Goal: Transaction & Acquisition: Purchase product/service

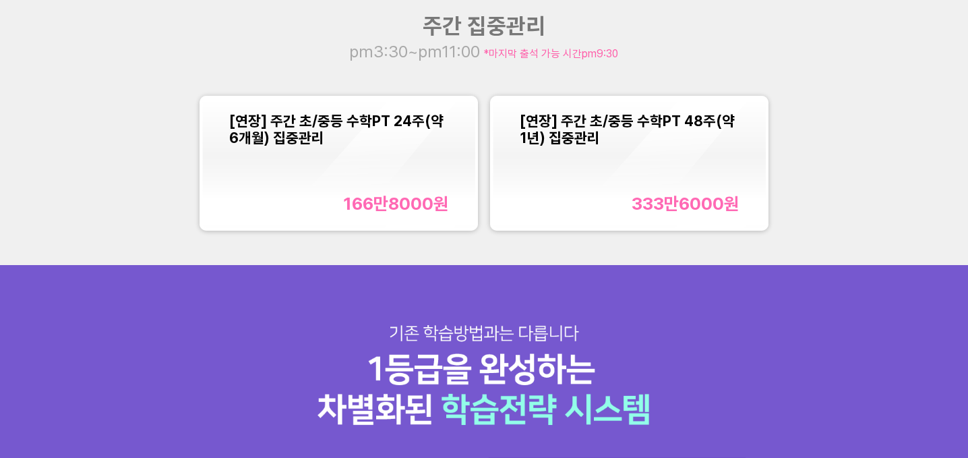
scroll to position [1305, 0]
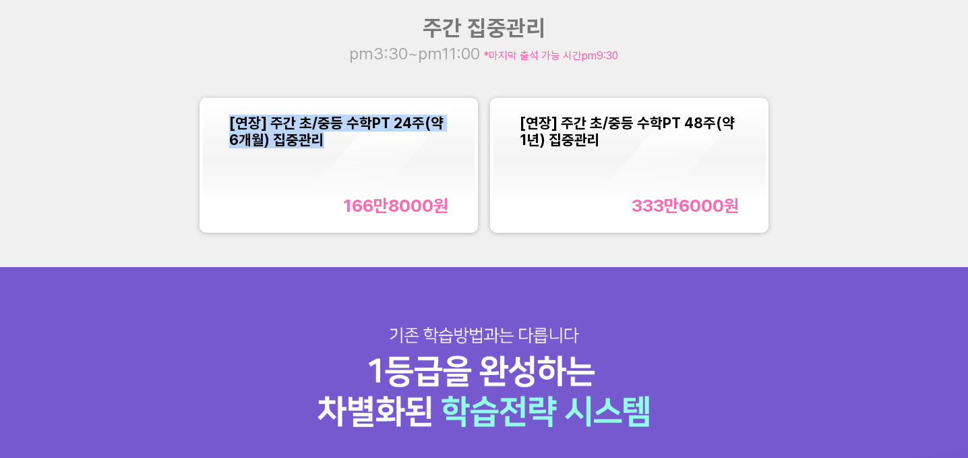
drag, startPoint x: 341, startPoint y: 142, endPoint x: 229, endPoint y: 126, distance: 113.7
click at [229, 126] on div "[연장] 주간 초/중등 수학PT 24주(약 6개월) 집중관리 166만8000 원" at bounding box center [339, 164] width 274 height 129
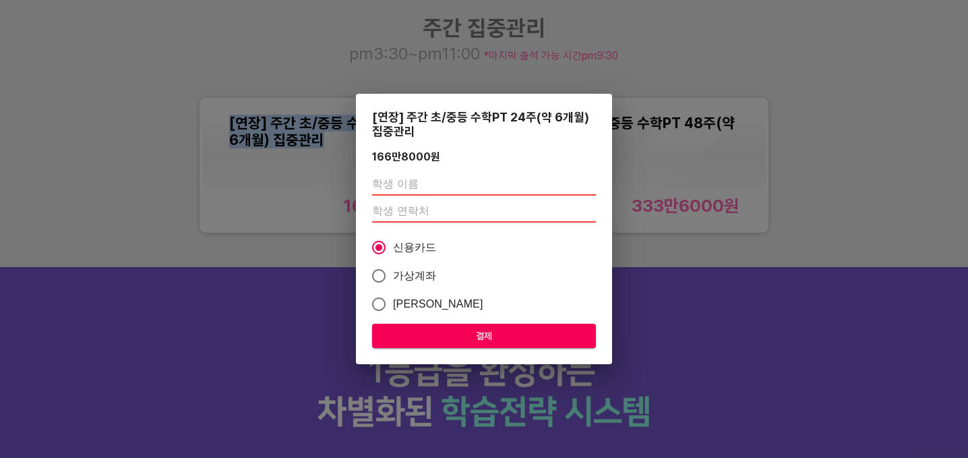
copy span "[연장] 주간 초/중등 수학PT 24주(약 6개월) 집중관리"
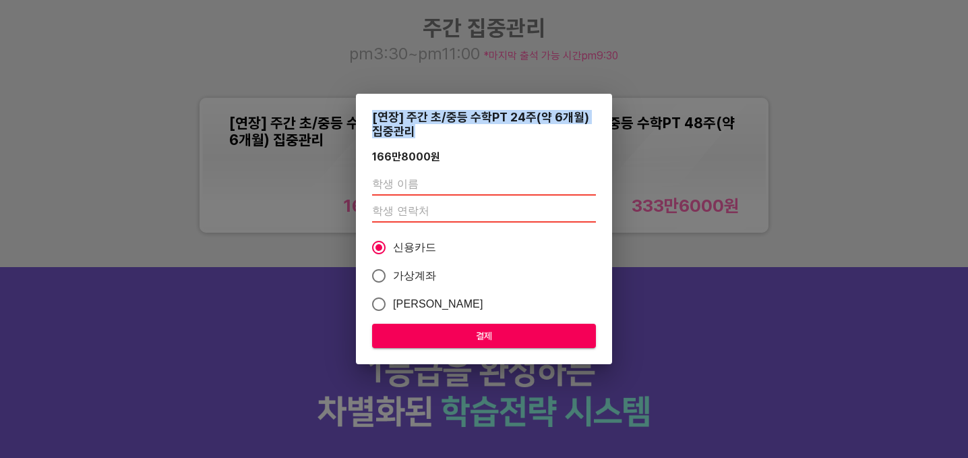
drag, startPoint x: 427, startPoint y: 131, endPoint x: 363, endPoint y: 115, distance: 66.1
click at [363, 115] on div "[연장] 주간 초/중등 수학PT 24주(약 6개월) 집중관리 166만8000 원 신용카드 가상계좌 카카오페이 결제" at bounding box center [484, 229] width 256 height 271
copy div "[연장] 주간 초/중등 수학PT 24주(약 6개월) 집중관리"
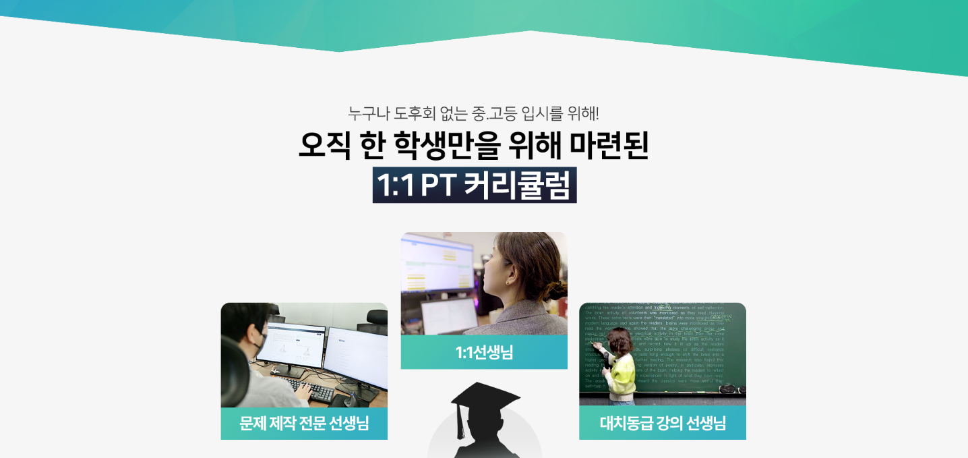
scroll to position [296, 0]
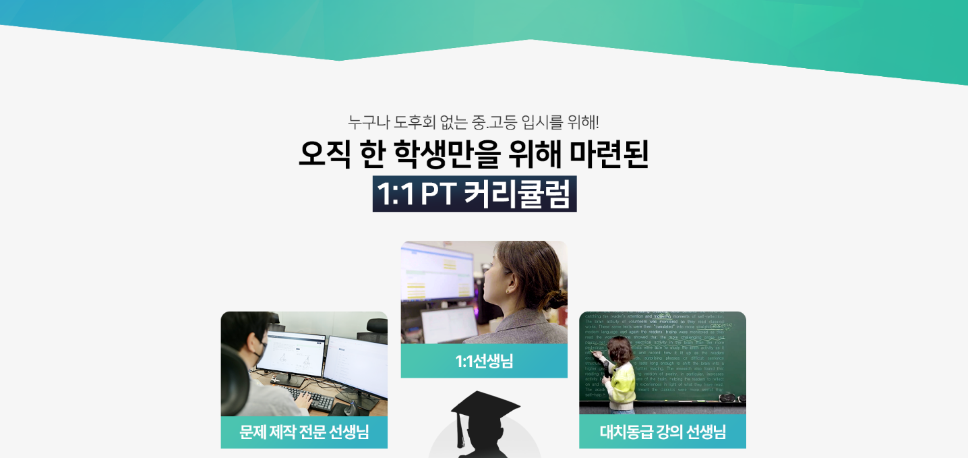
click at [589, 129] on img at bounding box center [484, 349] width 968 height 1291
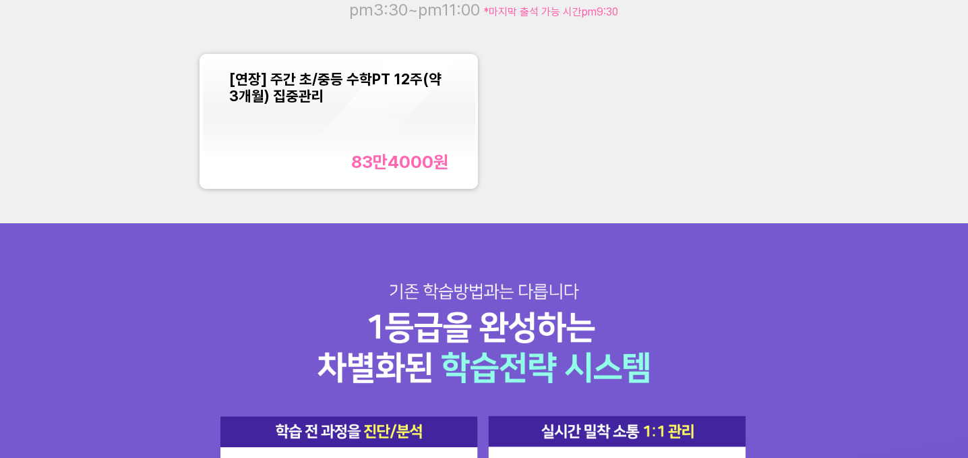
scroll to position [1350, 0]
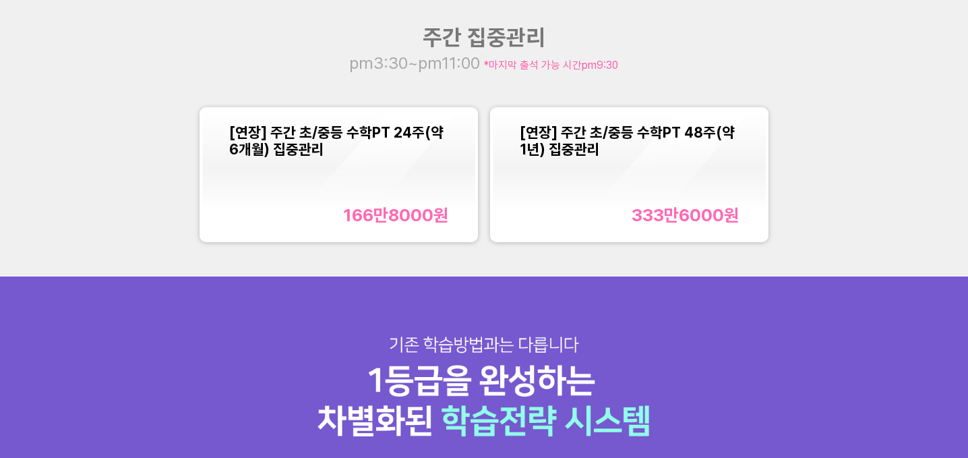
scroll to position [1296, 0]
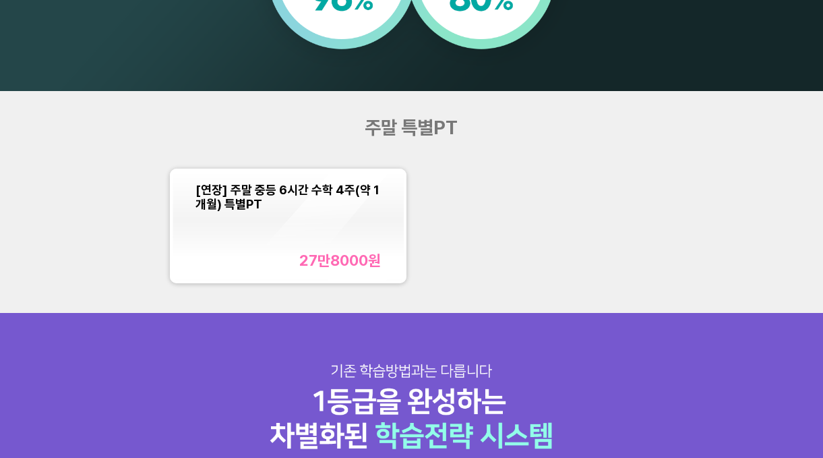
scroll to position [984, 0]
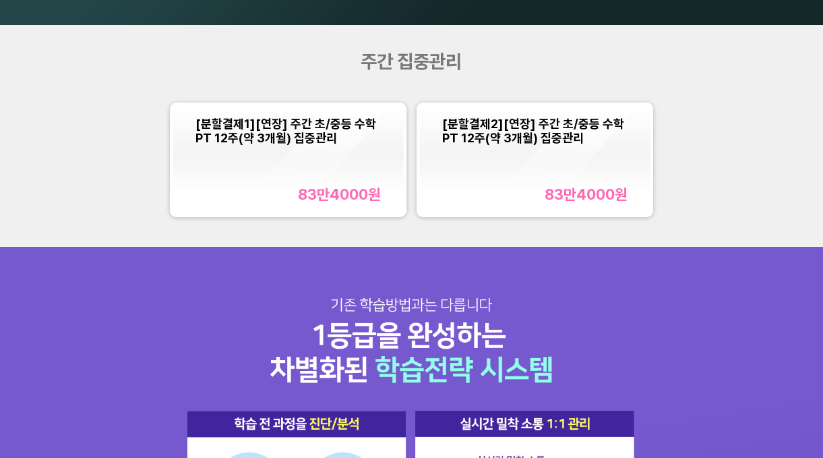
scroll to position [1105, 0]
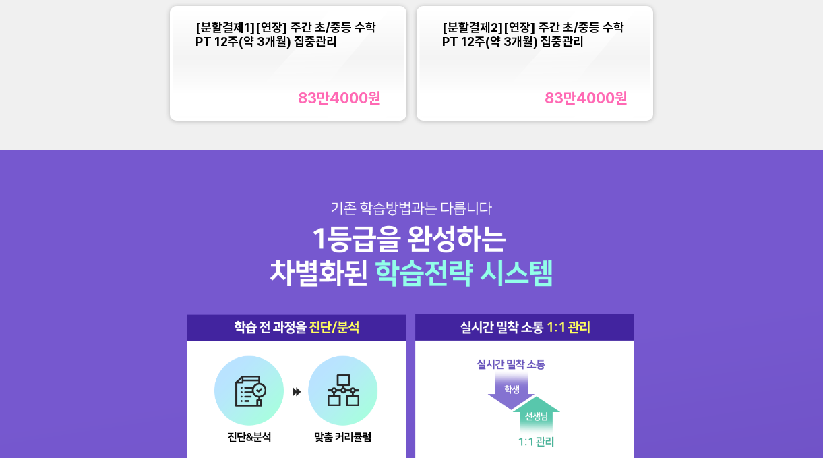
scroll to position [1151, 0]
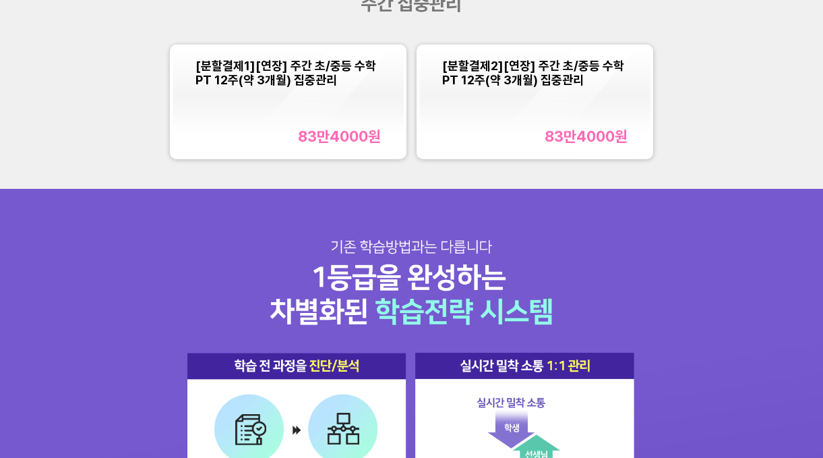
scroll to position [1155, 0]
